Goal: Task Accomplishment & Management: Complete application form

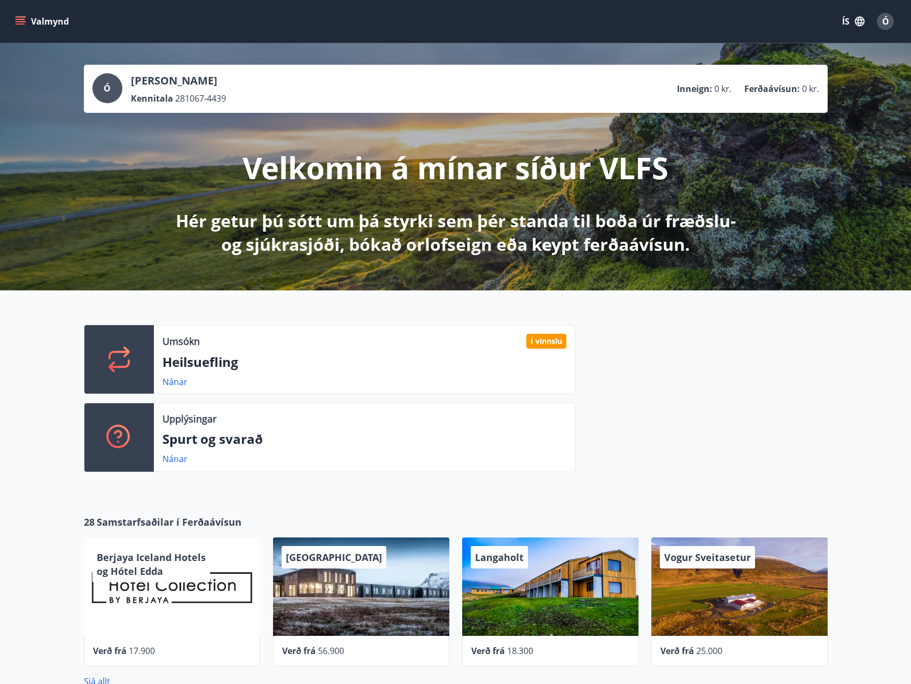
click at [881, 19] on div "Ó" at bounding box center [885, 21] width 17 height 17
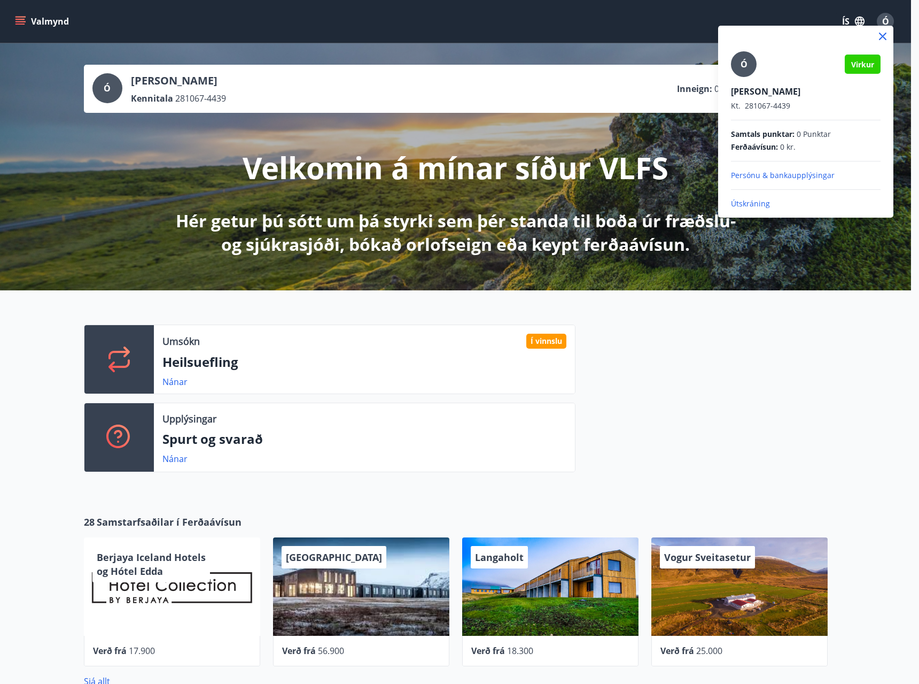
click at [760, 203] on p "Útskráning" at bounding box center [806, 203] width 150 height 11
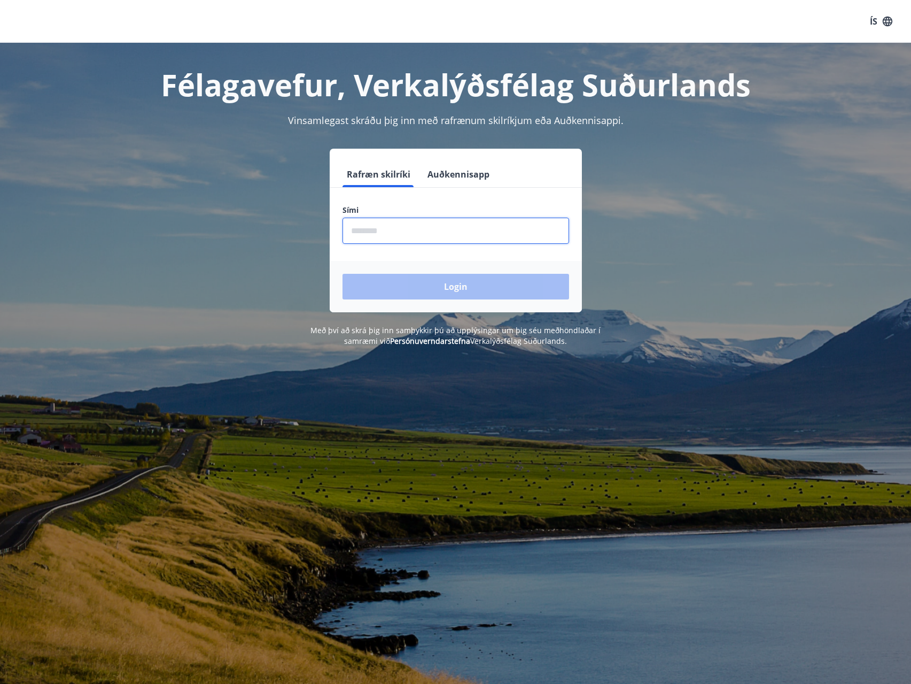
drag, startPoint x: 385, startPoint y: 237, endPoint x: 388, endPoint y: 229, distance: 8.5
click at [387, 232] on input "phone" at bounding box center [456, 231] width 227 height 26
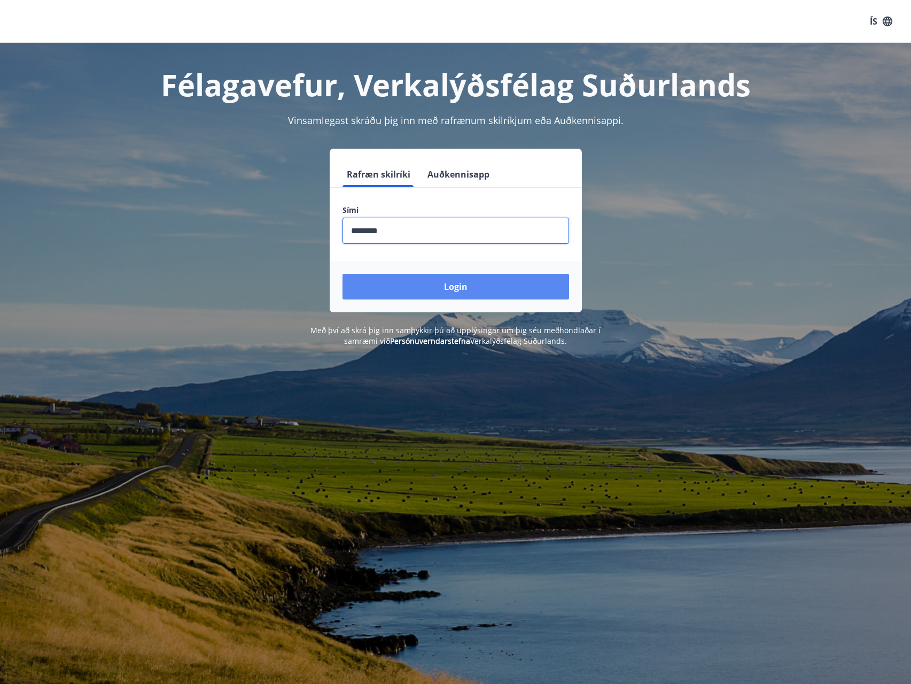
type input "********"
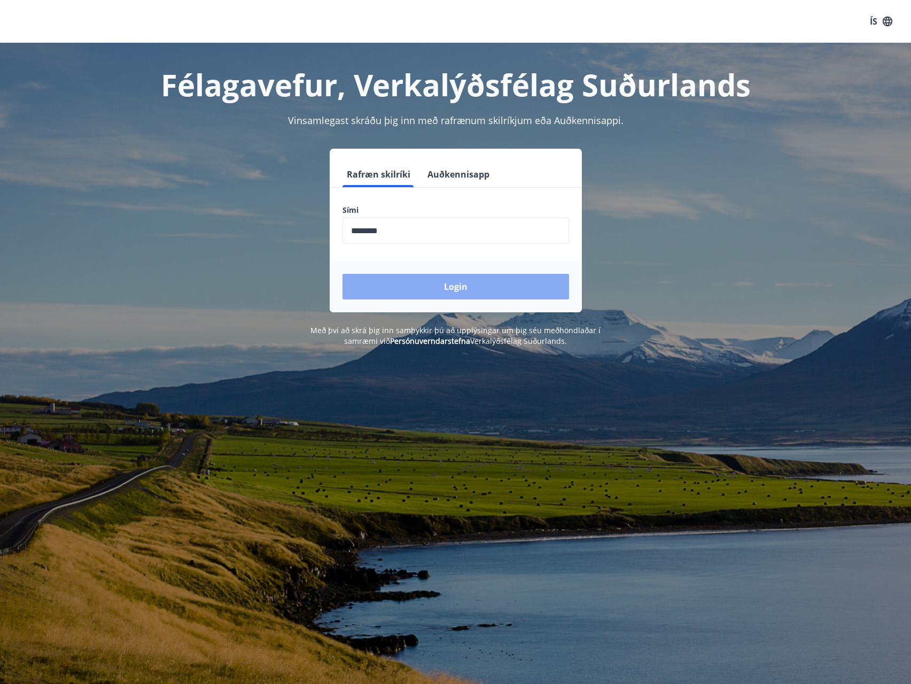
click at [464, 283] on button "Login" at bounding box center [456, 287] width 227 height 26
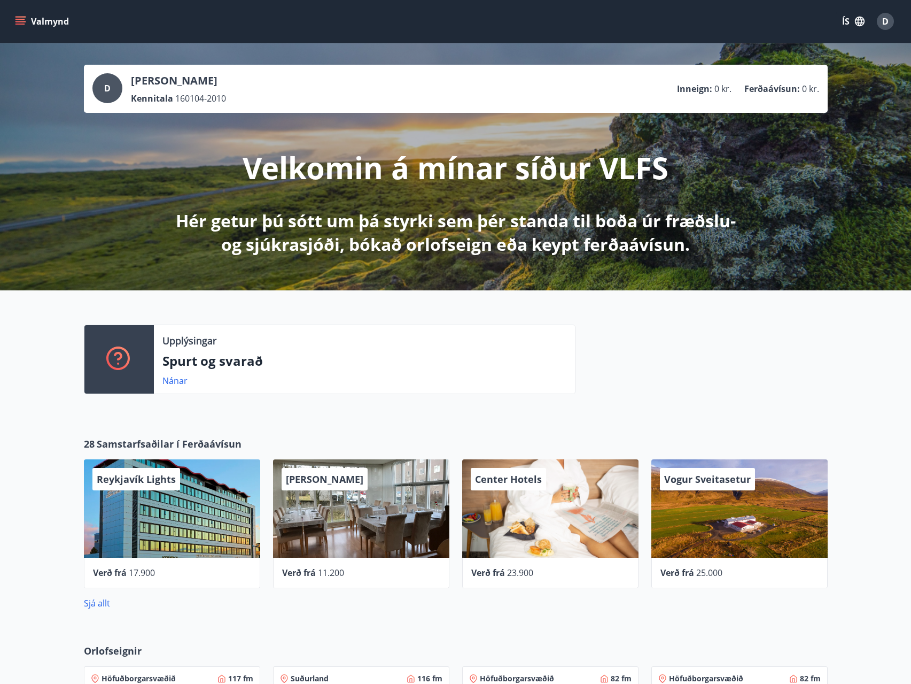
click at [14, 22] on button "Valmynd" at bounding box center [43, 21] width 60 height 19
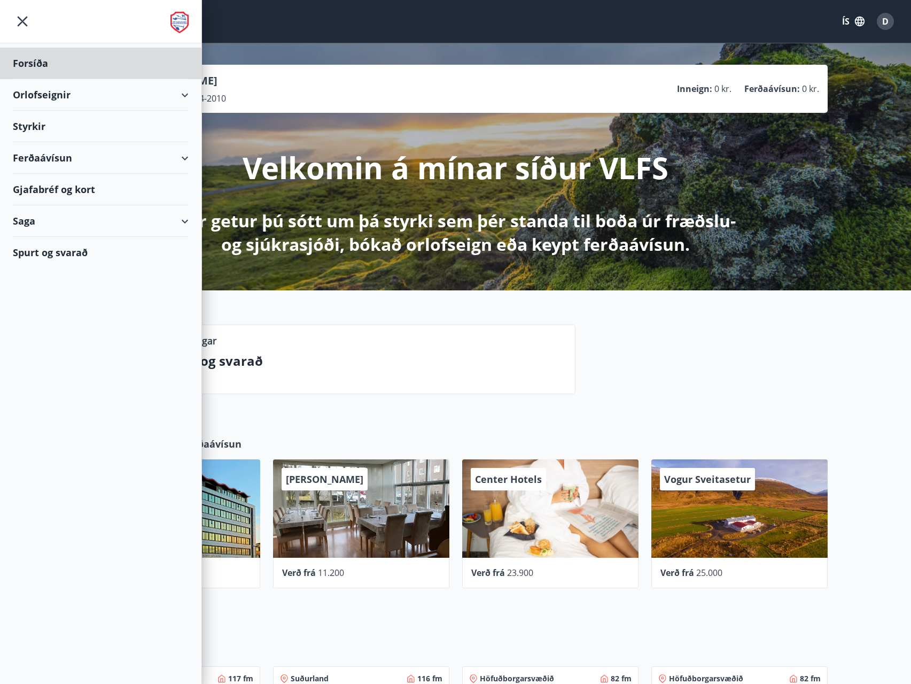
click at [43, 123] on div "Styrkir" at bounding box center [101, 127] width 176 height 32
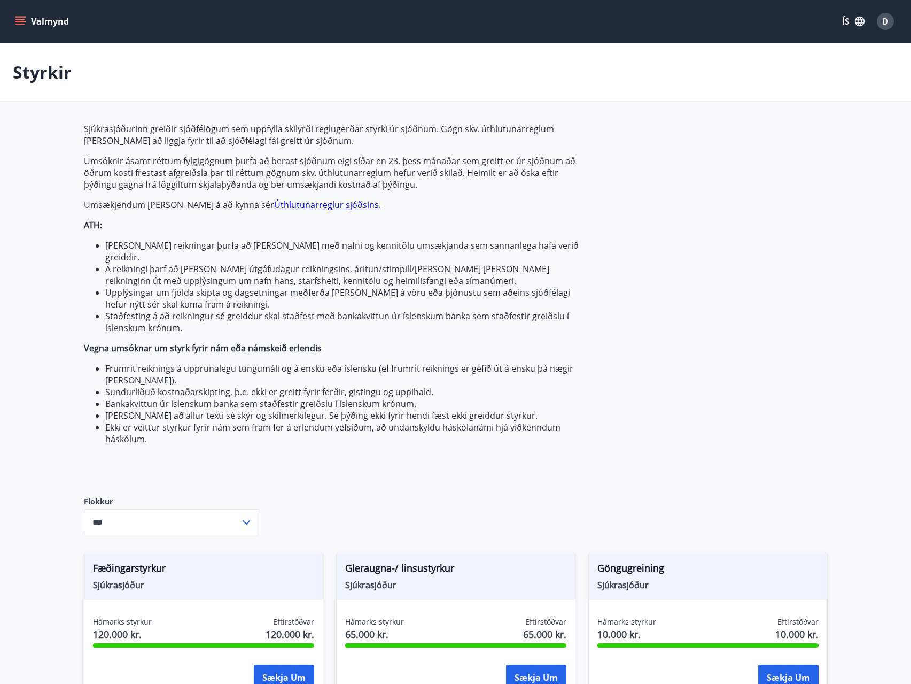
type input "***"
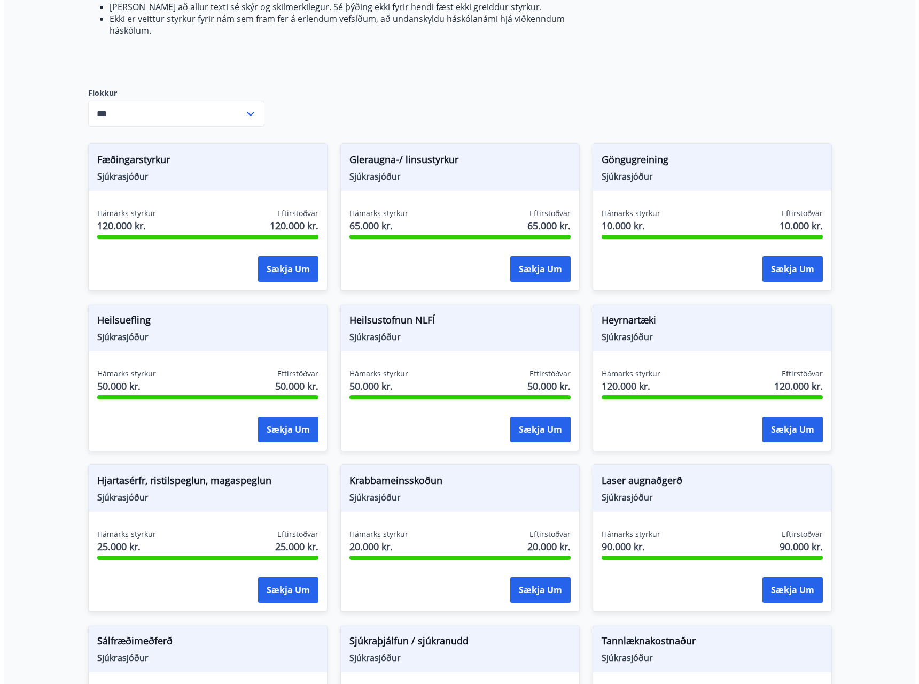
scroll to position [428, 0]
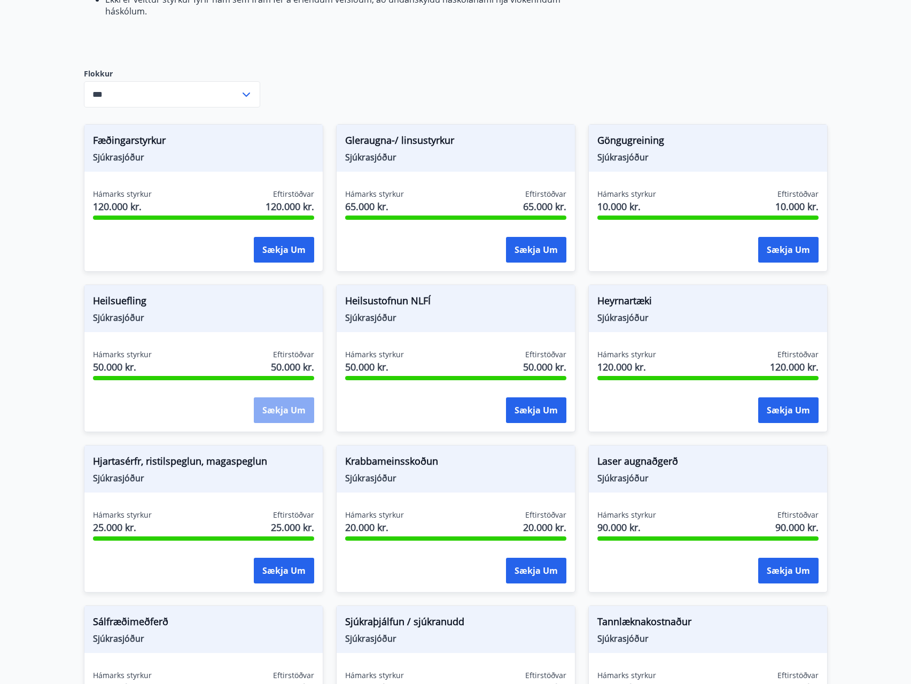
click at [294, 400] on button "Sækja um" at bounding box center [284, 410] width 60 height 26
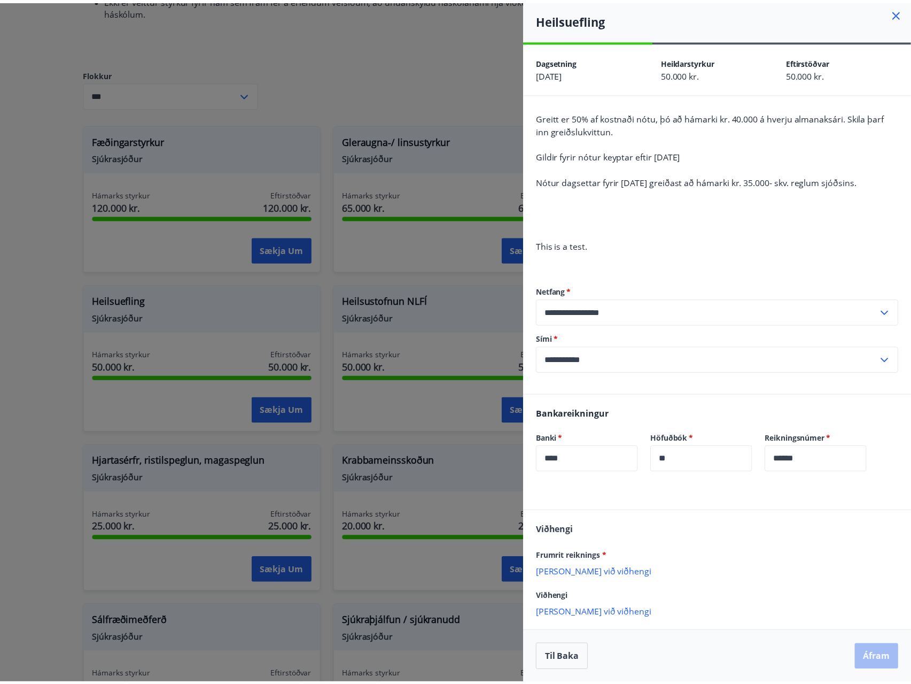
scroll to position [3, 0]
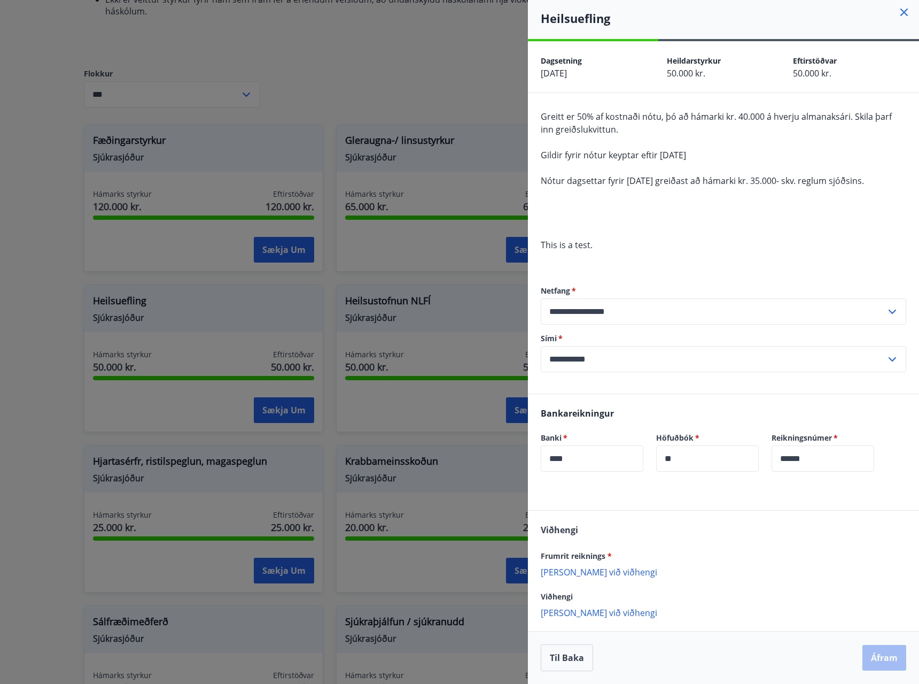
drag, startPoint x: 386, startPoint y: 64, endPoint x: 395, endPoint y: 64, distance: 8.6
click at [387, 64] on div at bounding box center [459, 342] width 919 height 684
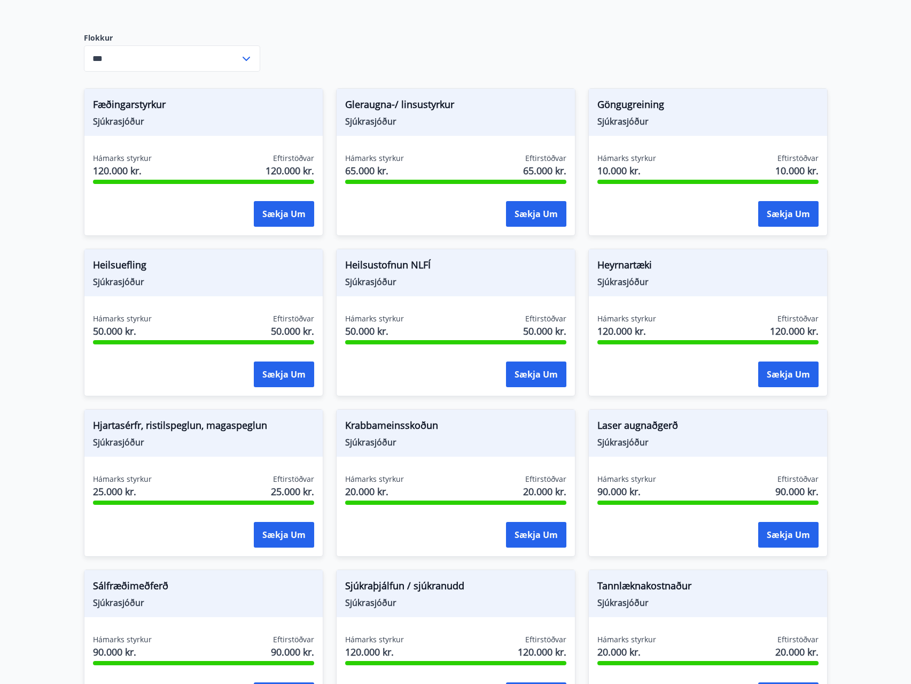
scroll to position [481, 0]
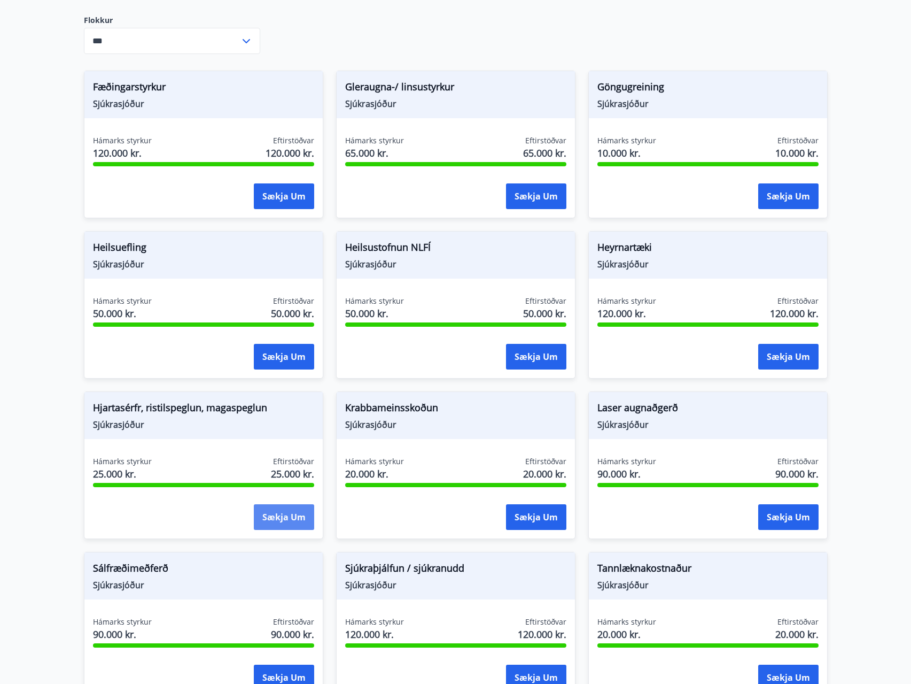
click at [285, 504] on button "Sækja um" at bounding box center [284, 517] width 60 height 26
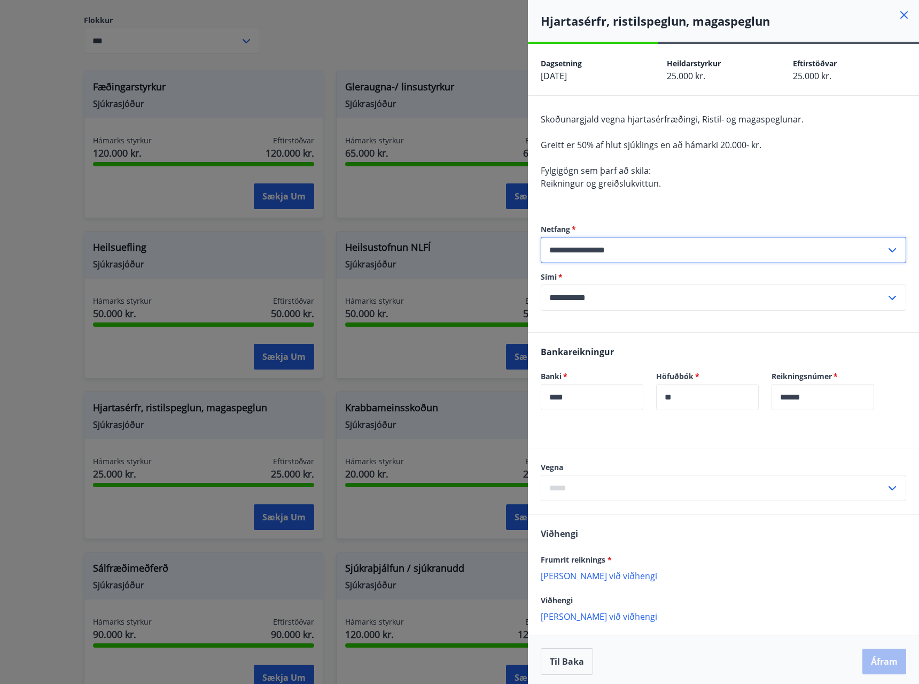
drag, startPoint x: 710, startPoint y: 240, endPoint x: 498, endPoint y: 271, distance: 214.5
click at [498, 271] on div "**********" at bounding box center [459, 342] width 919 height 684
click at [891, 249] on div "**********" at bounding box center [724, 250] width 366 height 26
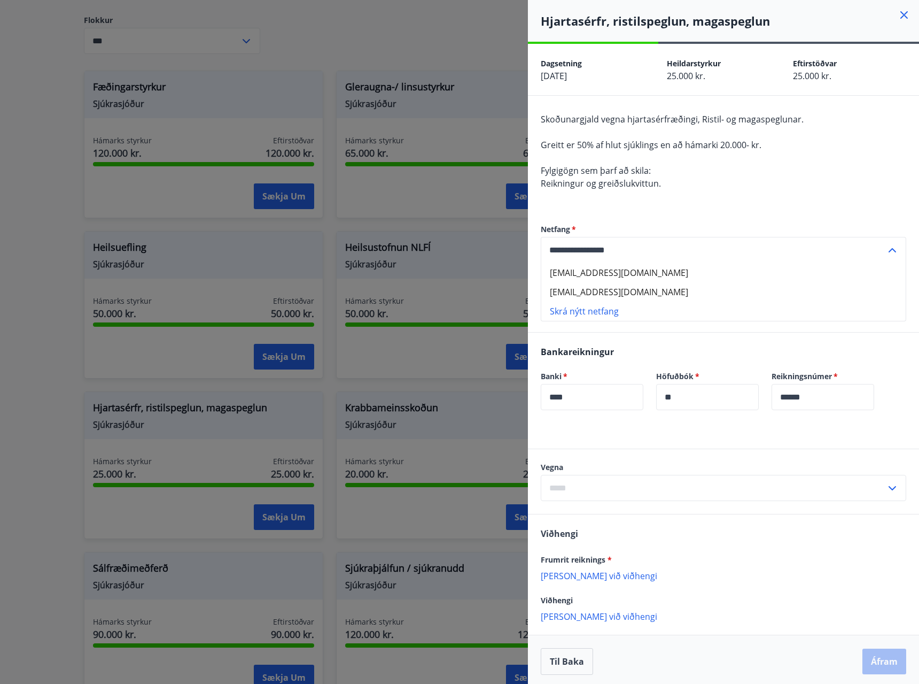
click at [672, 286] on li "dagursteinn04@outlook.com" at bounding box center [723, 291] width 364 height 19
type input "**********"
click at [887, 485] on icon at bounding box center [892, 488] width 13 height 13
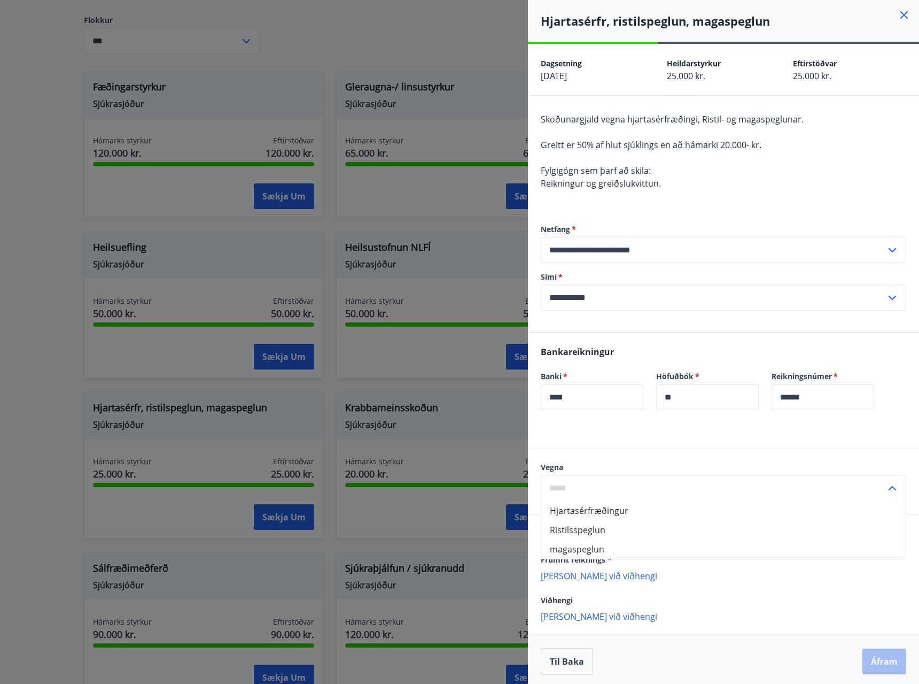
click at [625, 516] on li "Hjartasérfræðingur" at bounding box center [723, 510] width 364 height 19
type input "**********"
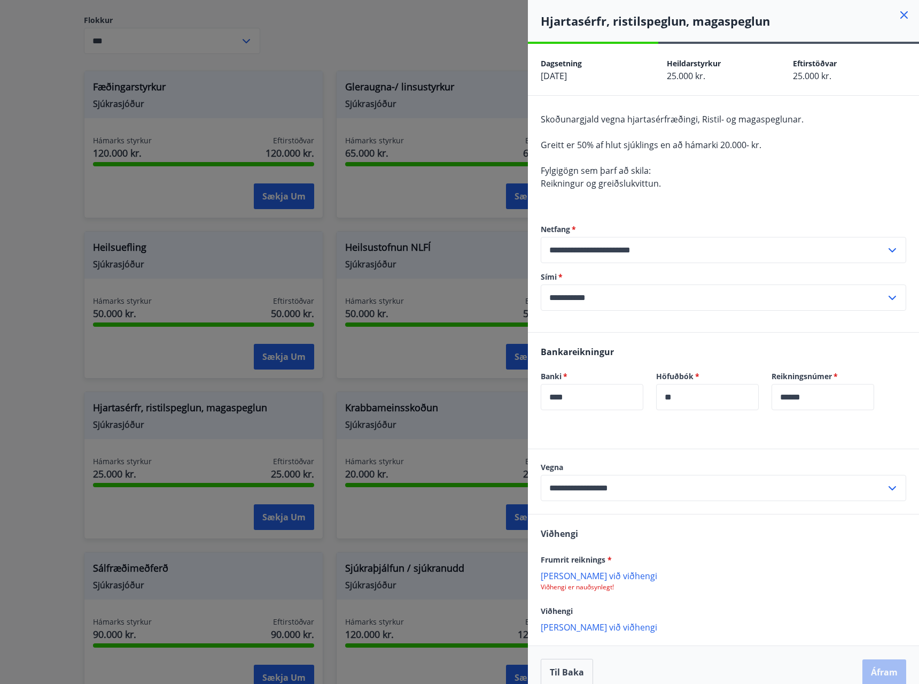
click at [581, 575] on p "Bæta við viðhengi" at bounding box center [724, 575] width 366 height 11
click at [875, 673] on button "Áfram" at bounding box center [885, 673] width 44 height 26
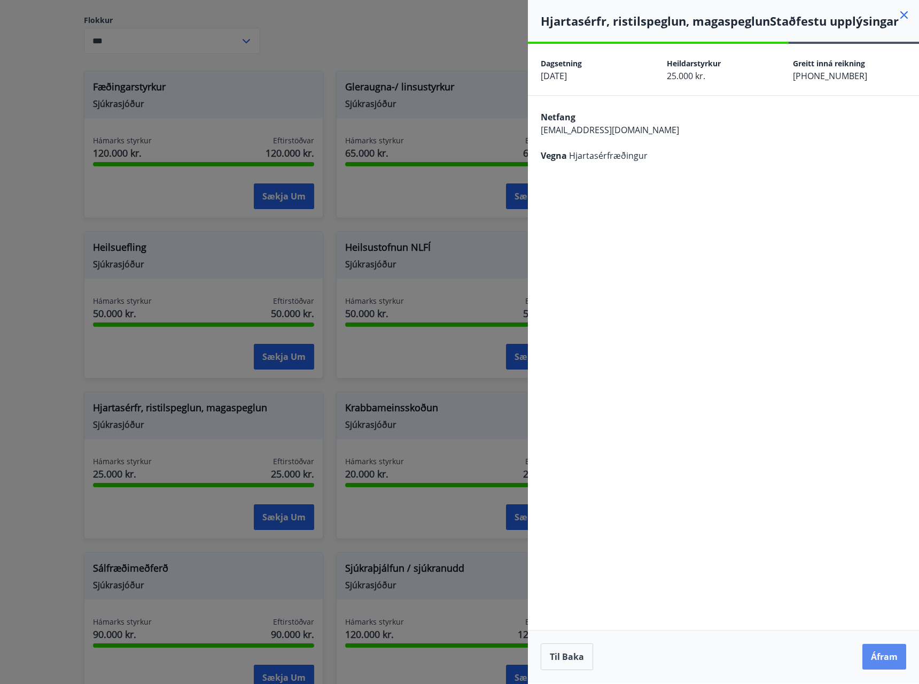
click at [877, 652] on button "Áfram" at bounding box center [885, 656] width 44 height 26
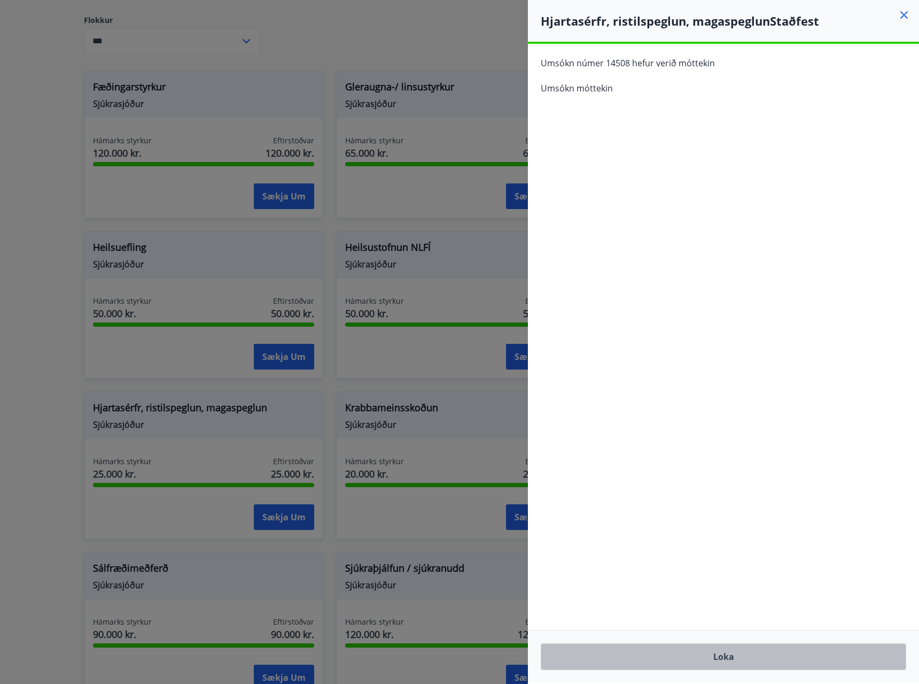
click at [729, 654] on button "Loka" at bounding box center [724, 656] width 366 height 27
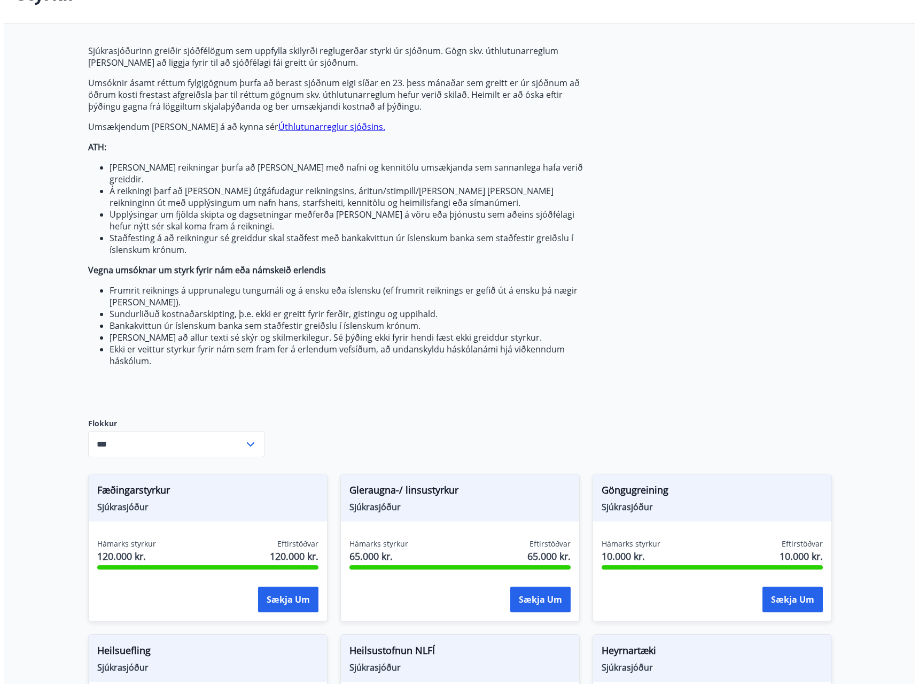
scroll to position [0, 0]
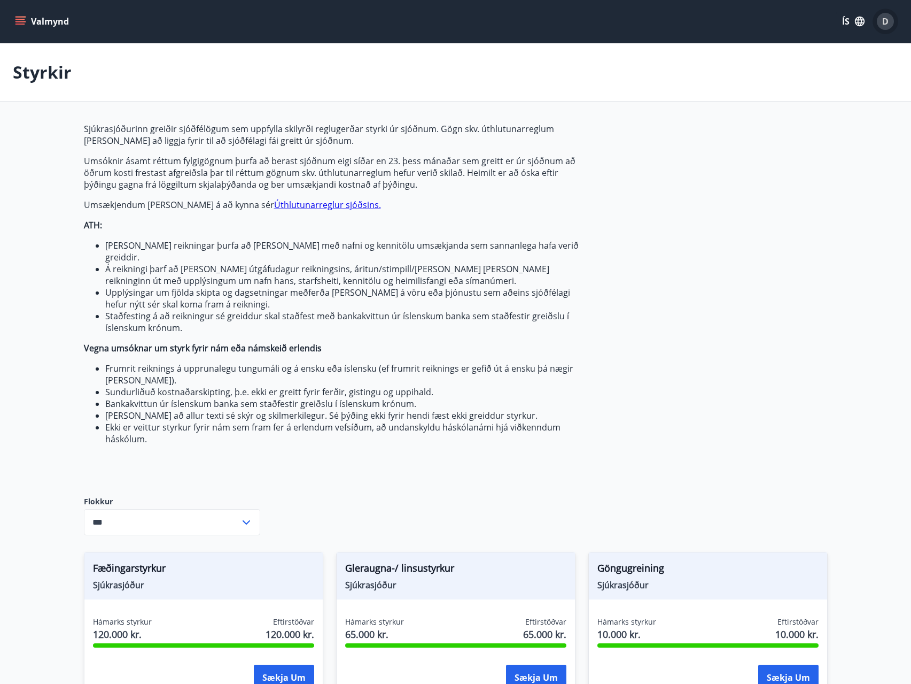
click at [888, 19] on span "D" at bounding box center [885, 21] width 6 height 12
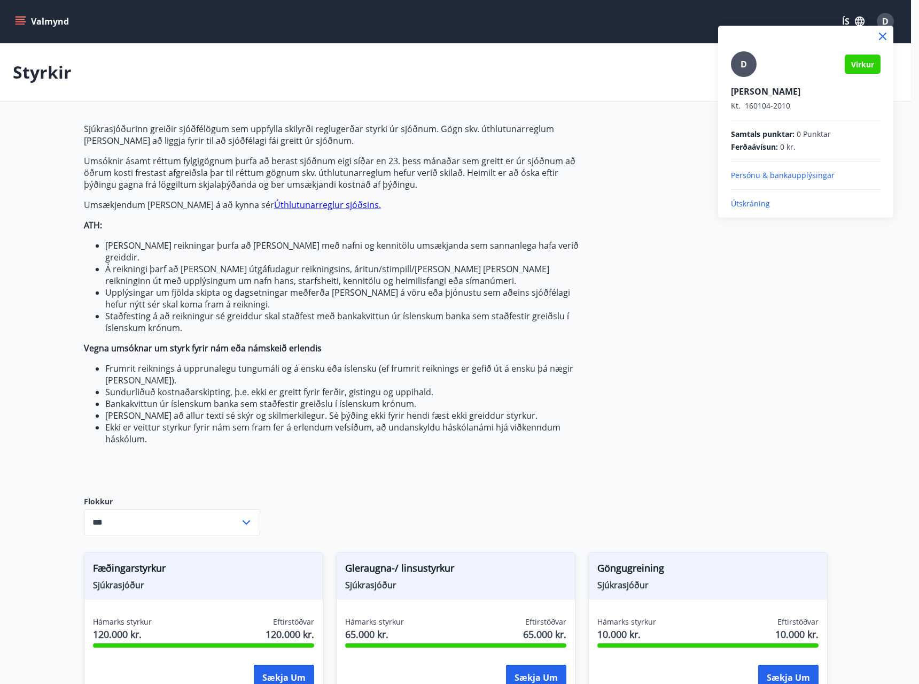
click at [742, 202] on p "Útskráning" at bounding box center [806, 203] width 150 height 11
